Goal: Information Seeking & Learning: Learn about a topic

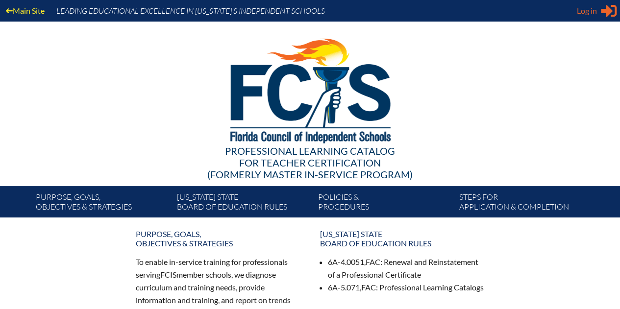
click at [599, 8] on div "Log in Close Sign in or register" at bounding box center [596, 11] width 40 height 16
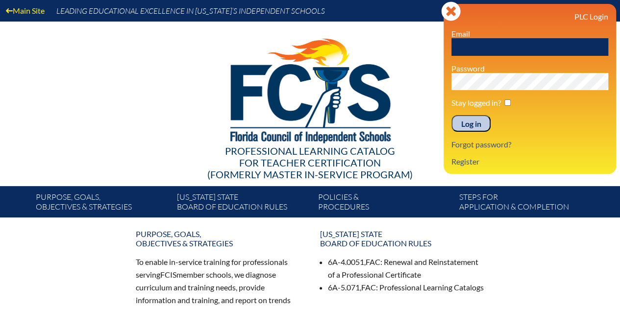
click at [562, 42] on input "text" at bounding box center [529, 47] width 157 height 18
type input "[PERSON_NAME][EMAIL_ADDRESS][DOMAIN_NAME]"
click at [478, 122] on input "Log in" at bounding box center [470, 123] width 39 height 17
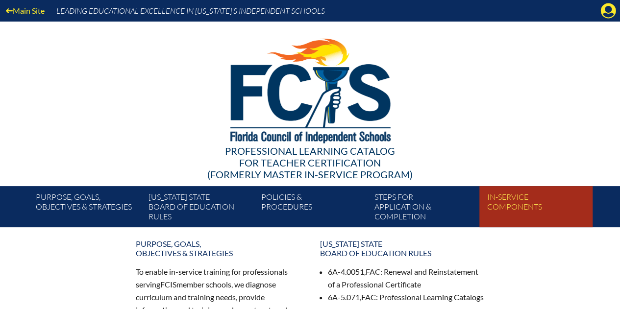
click at [490, 202] on link "In-service components" at bounding box center [539, 208] width 113 height 37
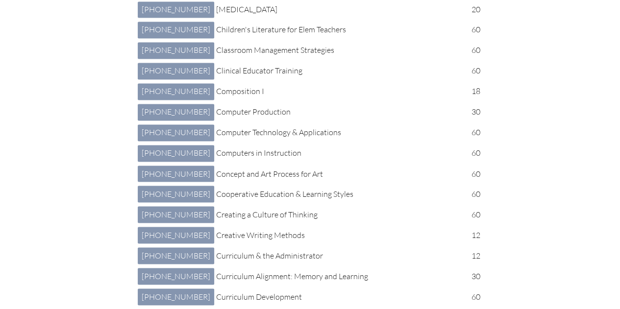
scroll to position [768, 0]
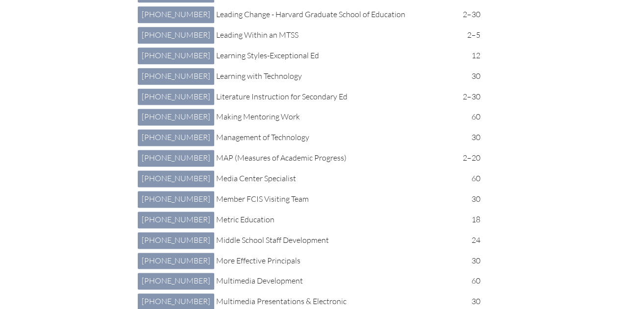
scroll to position [2483, 0]
